Goal: Use online tool/utility: Utilize a website feature to perform a specific function

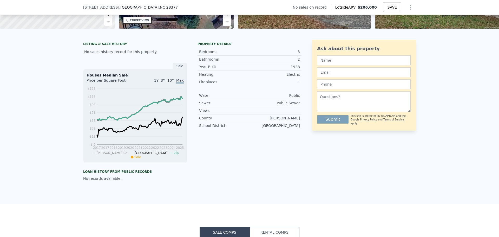
scroll to position [24, 0]
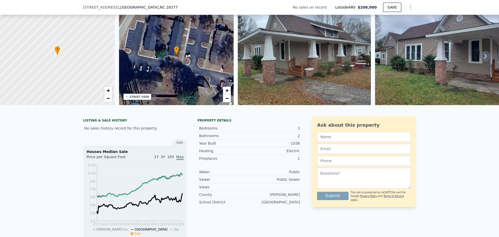
click at [264, 151] on div "Heating Electric" at bounding box center [249, 151] width 104 height 8
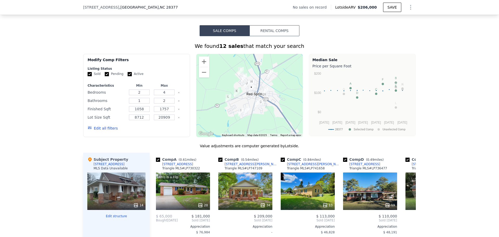
scroll to position [312, 0]
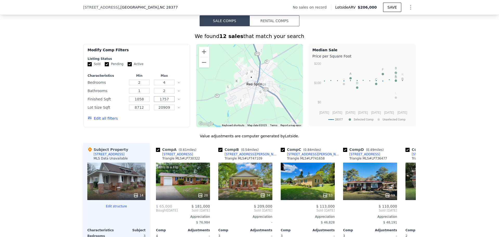
drag, startPoint x: 166, startPoint y: 103, endPoint x: 149, endPoint y: 103, distance: 17.1
click at [149, 103] on div "Finished Sqft 1058 1757" at bounding box center [137, 98] width 98 height 7
type input "2"
type input "30"
drag, startPoint x: 143, startPoint y: 104, endPoint x: 130, endPoint y: 102, distance: 12.8
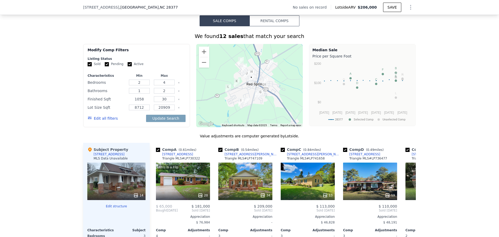
click at [130, 102] on input "1058" at bounding box center [139, 99] width 21 height 6
click at [161, 122] on button "Update Search" at bounding box center [165, 118] width 39 height 7
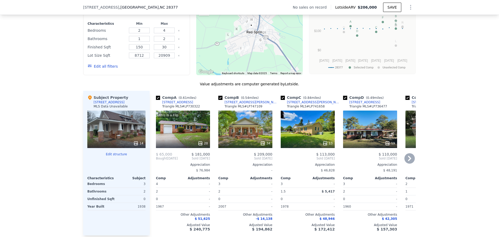
scroll to position [390, 0]
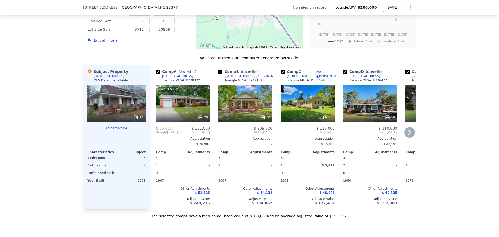
click at [407, 135] on icon at bounding box center [409, 132] width 10 height 10
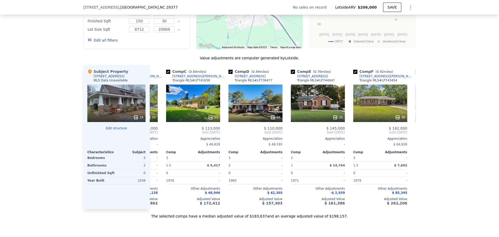
scroll to position [0, 125]
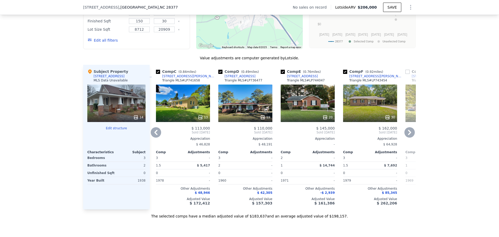
click at [409, 136] on icon at bounding box center [409, 132] width 10 height 10
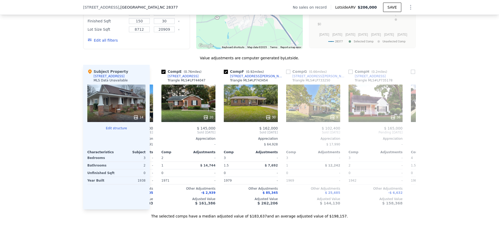
scroll to position [0, 249]
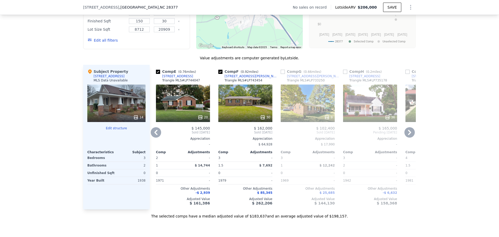
click at [408, 135] on icon at bounding box center [409, 132] width 3 height 5
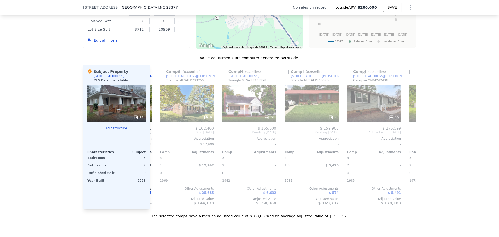
scroll to position [0, 374]
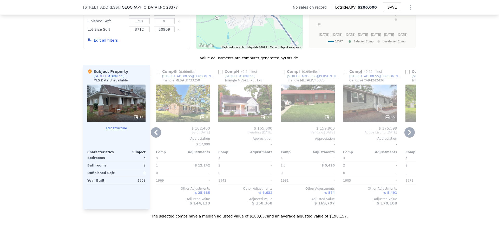
click at [154, 135] on icon at bounding box center [155, 132] width 3 height 5
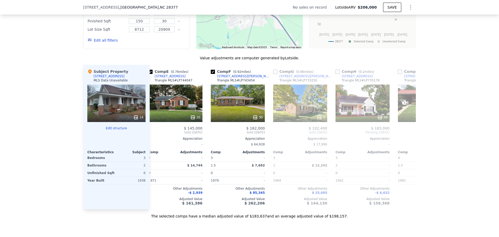
scroll to position [0, 249]
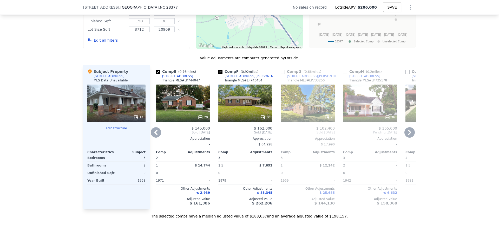
click at [154, 135] on icon at bounding box center [155, 132] width 3 height 5
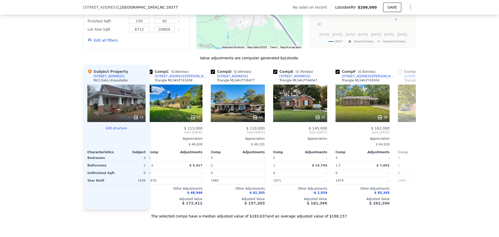
scroll to position [0, 125]
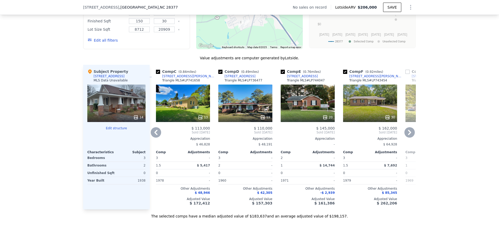
click at [154, 135] on icon at bounding box center [155, 132] width 3 height 5
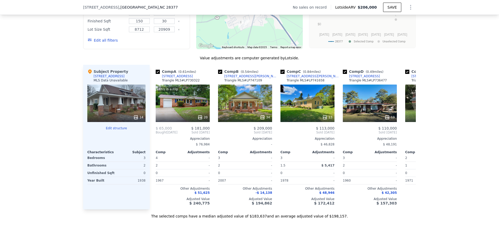
scroll to position [0, 0]
drag, startPoint x: 185, startPoint y: 80, endPoint x: 158, endPoint y: 79, distance: 27.0
click at [156, 79] on div "Comp A ( 0.61 miles) [STREET_ADDRESS] MLS # LP730322" at bounding box center [183, 77] width 54 height 16
click at [188, 78] on div "Comp A ( 0.61 miles) [STREET_ADDRESS] MLS # LP730322" at bounding box center [183, 77] width 54 height 16
click at [187, 78] on div "Comp A ( 0.61 miles) [STREET_ADDRESS] MLS # LP730322" at bounding box center [183, 77] width 54 height 16
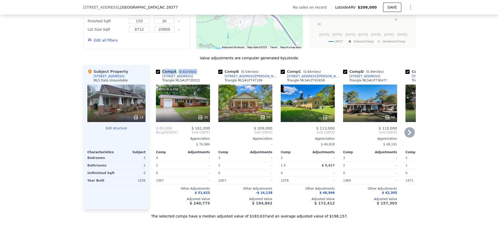
click at [187, 78] on div "Comp A ( 0.61 miles) [STREET_ADDRESS] MLS # LP730322" at bounding box center [183, 77] width 54 height 16
click at [185, 80] on div "Comp A ( 0.61 miles) [STREET_ADDRESS] MLS # LP730322" at bounding box center [183, 77] width 54 height 16
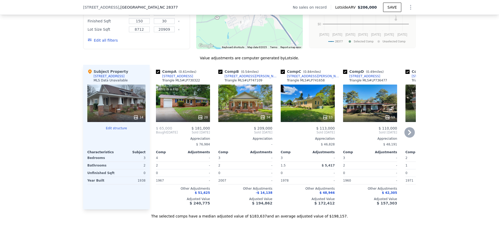
click at [216, 197] on div "Comp B ( 0.54 miles) [GEOGRAPHIC_DATA][PERSON_NAME] MLS # LP747109 34 $ 209,000…" at bounding box center [245, 137] width 58 height 144
click at [251, 80] on div "Comp B ( 0.54 miles) [GEOGRAPHIC_DATA][PERSON_NAME] MLS # LP747109" at bounding box center [245, 77] width 54 height 16
copy div ") [STREET_ADDRESS][PERSON_NAME]"
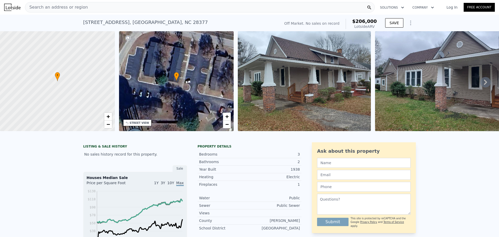
type input "1058"
type input "1757"
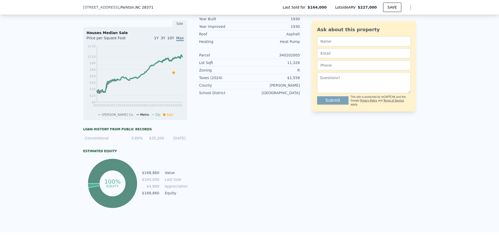
scroll to position [50, 0]
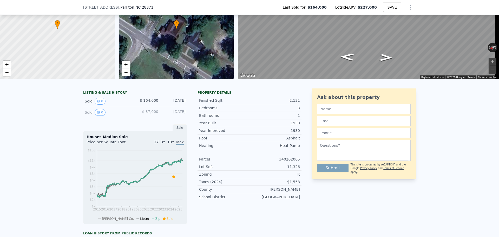
click at [281, 124] on div "Year Built 1930" at bounding box center [249, 122] width 104 height 7
click at [293, 112] on div "Bedrooms 3" at bounding box center [249, 108] width 104 height 8
click at [297, 110] on div "3" at bounding box center [274, 107] width 50 height 5
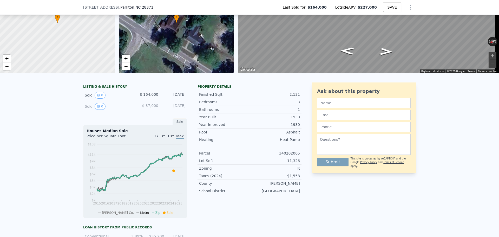
scroll to position [52, 0]
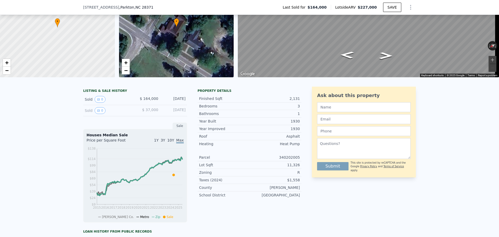
click at [254, 106] on div "Bedrooms 3" at bounding box center [249, 106] width 104 height 8
click at [207, 100] on div "Finished Sqft" at bounding box center [224, 98] width 50 height 5
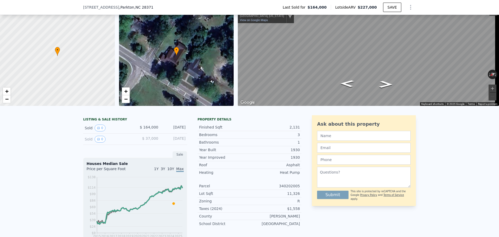
scroll to position [2, 0]
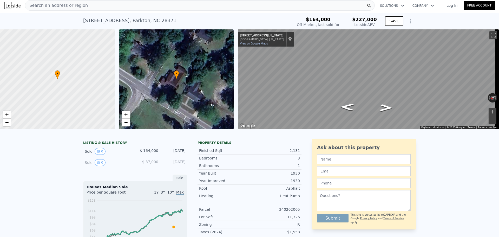
click at [409, 22] on icon "Show Options" at bounding box center [410, 21] width 6 height 6
click at [391, 32] on div "Edit Structure" at bounding box center [386, 34] width 58 height 10
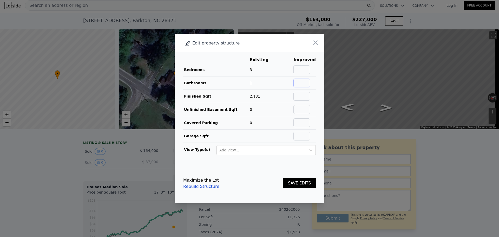
click at [299, 80] on input "text" at bounding box center [301, 82] width 17 height 9
type input "3"
type input "2"
click at [296, 183] on button "SAVE EDITS" at bounding box center [299, 183] width 33 height 10
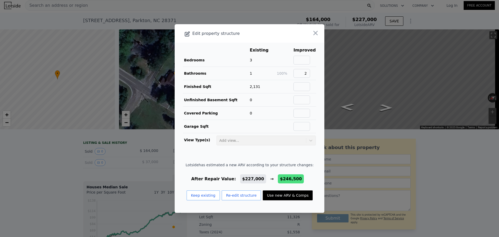
click at [294, 192] on button "Use new ARV & Comps" at bounding box center [288, 195] width 50 height 10
type input "$ 246,500"
type input "$ 56,055"
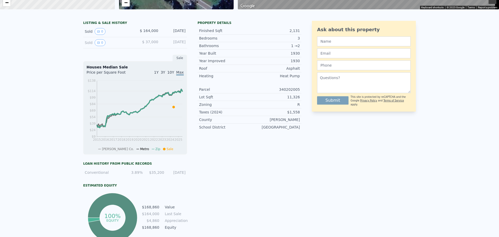
scroll to position [0, 0]
